Goal: Transaction & Acquisition: Purchase product/service

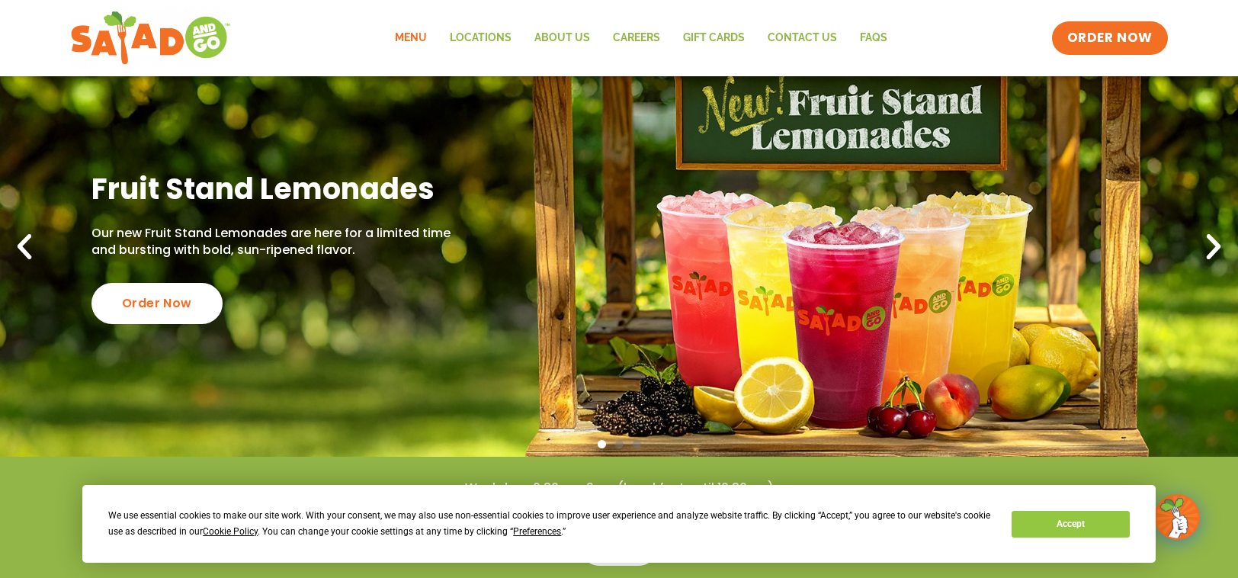
click at [403, 37] on link "Menu" at bounding box center [411, 38] width 55 height 35
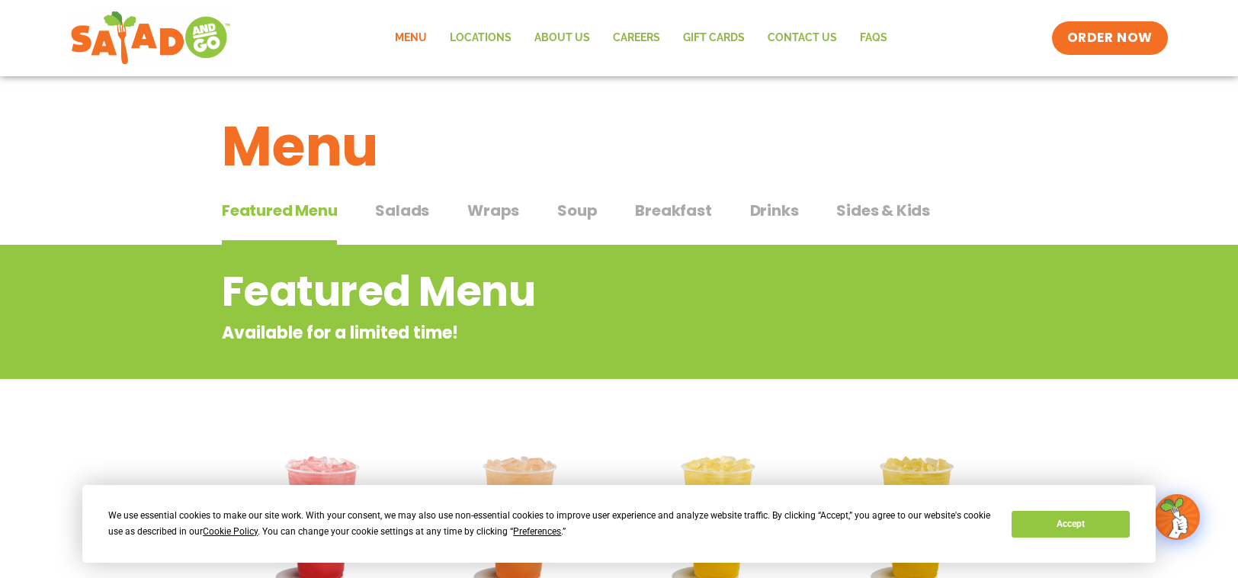
click at [406, 206] on span "Salads" at bounding box center [402, 210] width 54 height 23
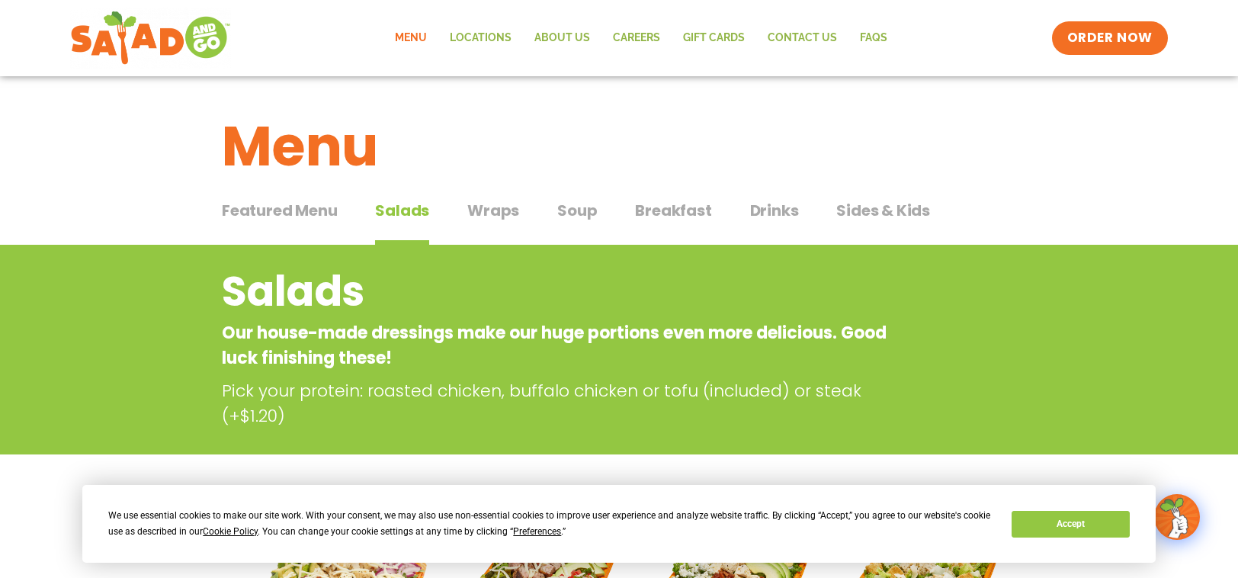
click at [296, 213] on span "Featured Menu" at bounding box center [279, 210] width 115 height 23
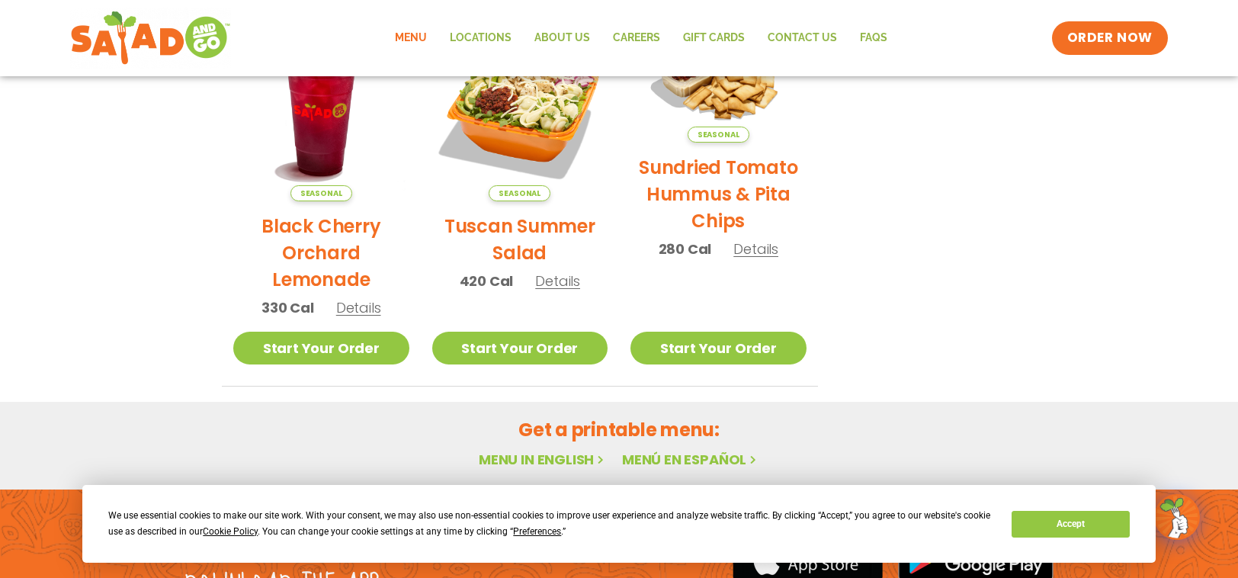
scroll to position [762, 0]
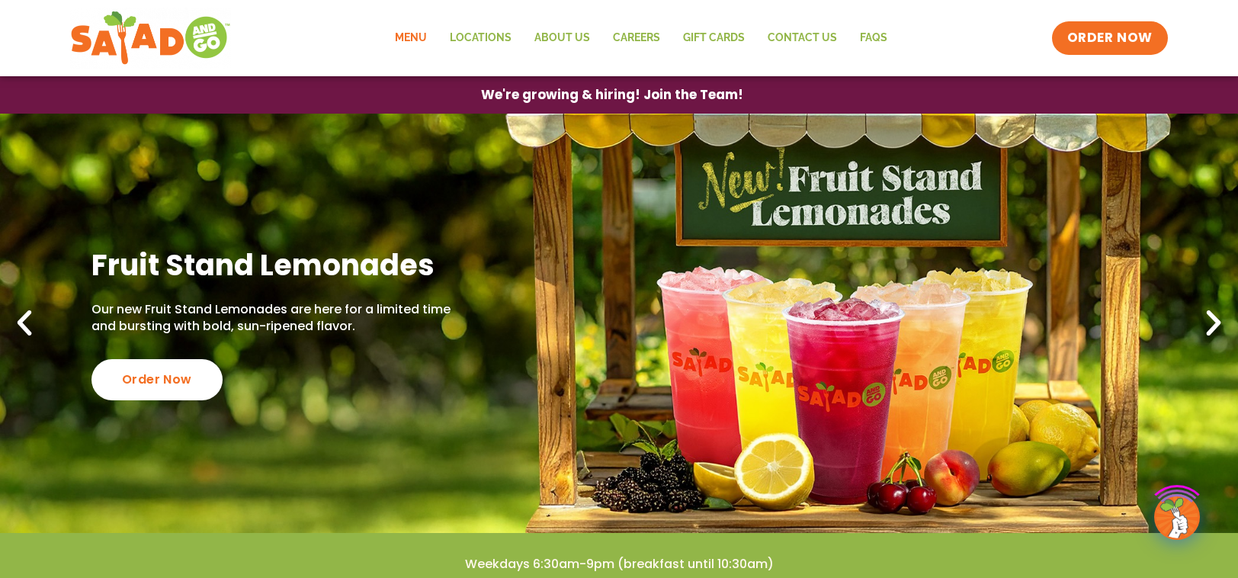
click at [409, 41] on link "Menu" at bounding box center [411, 38] width 55 height 35
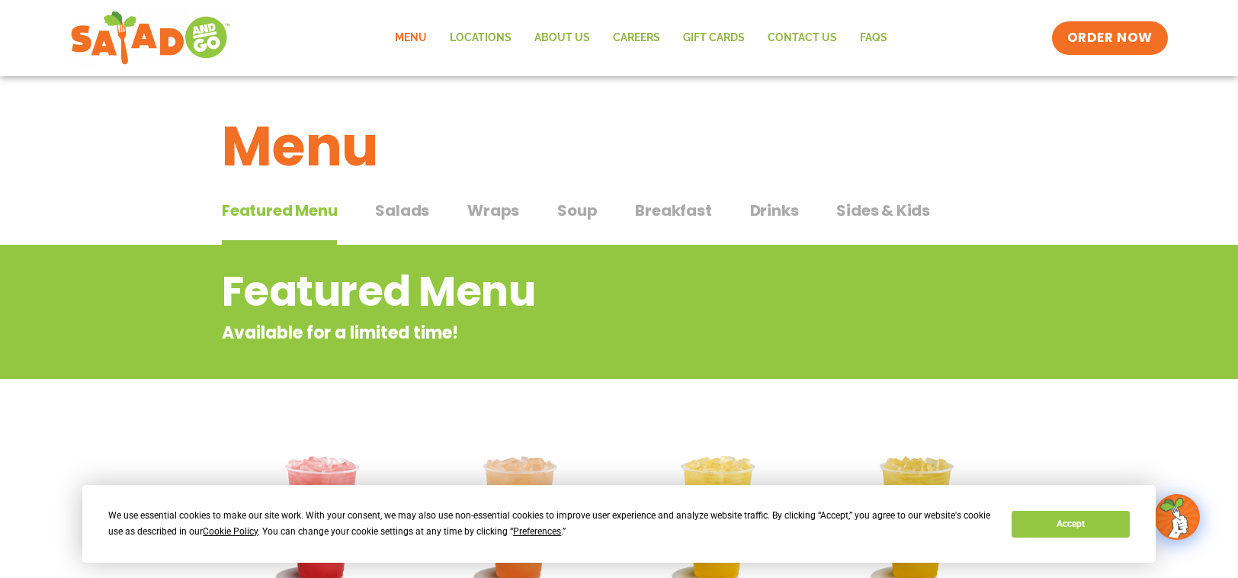
click at [392, 214] on span "Salads" at bounding box center [402, 210] width 54 height 23
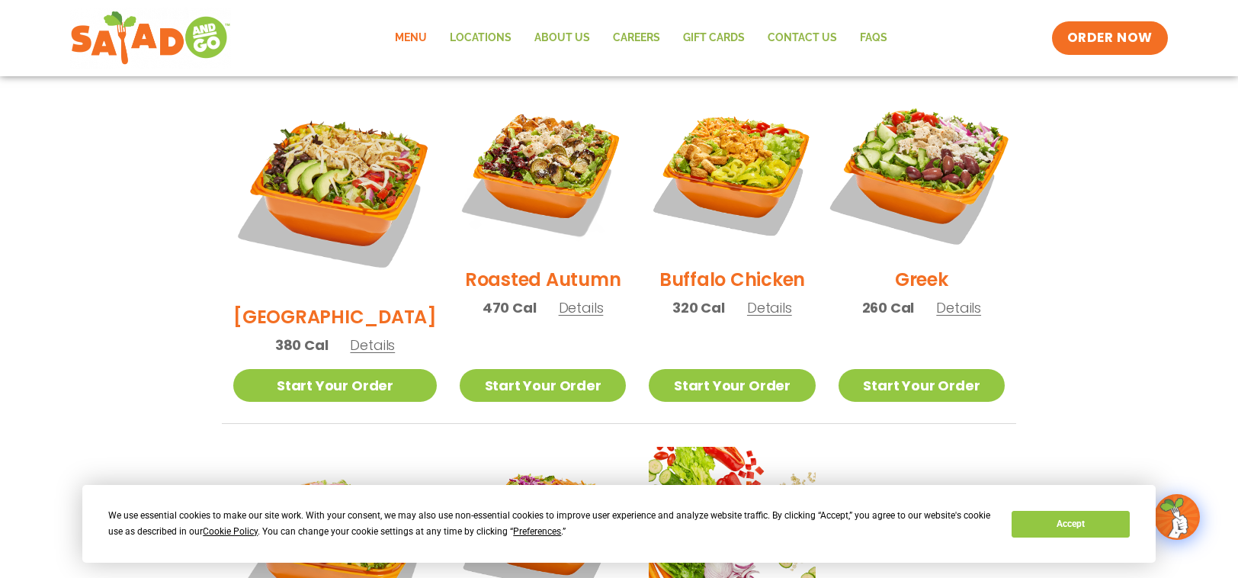
scroll to position [804, 0]
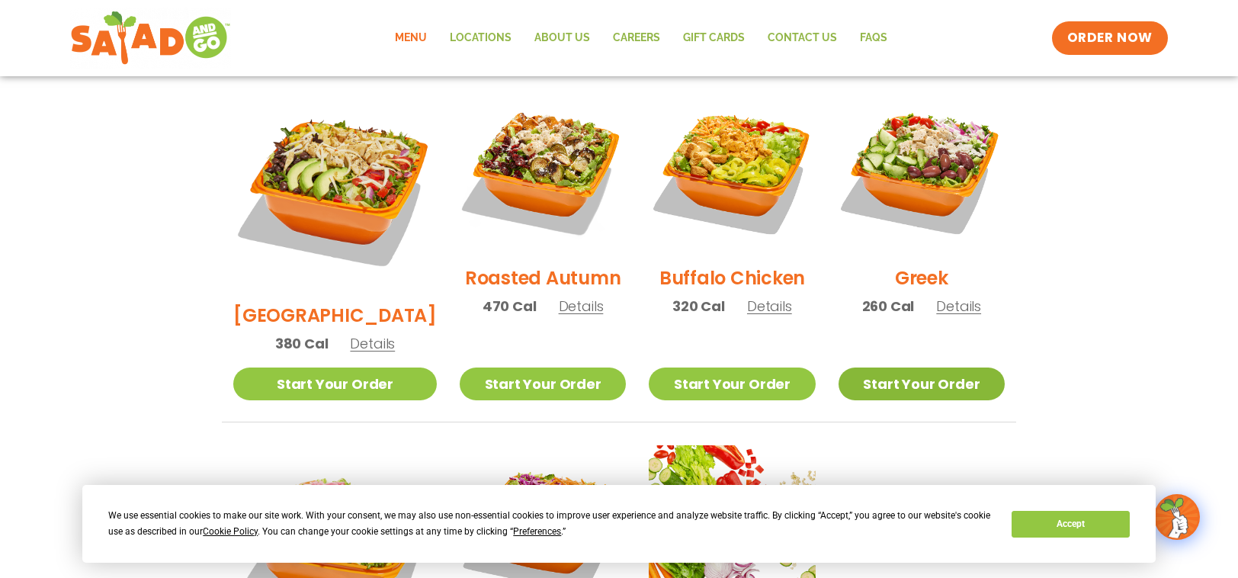
click at [936, 368] on link "Start Your Order" at bounding box center [922, 384] width 166 height 33
